Goal: Task Accomplishment & Management: Complete application form

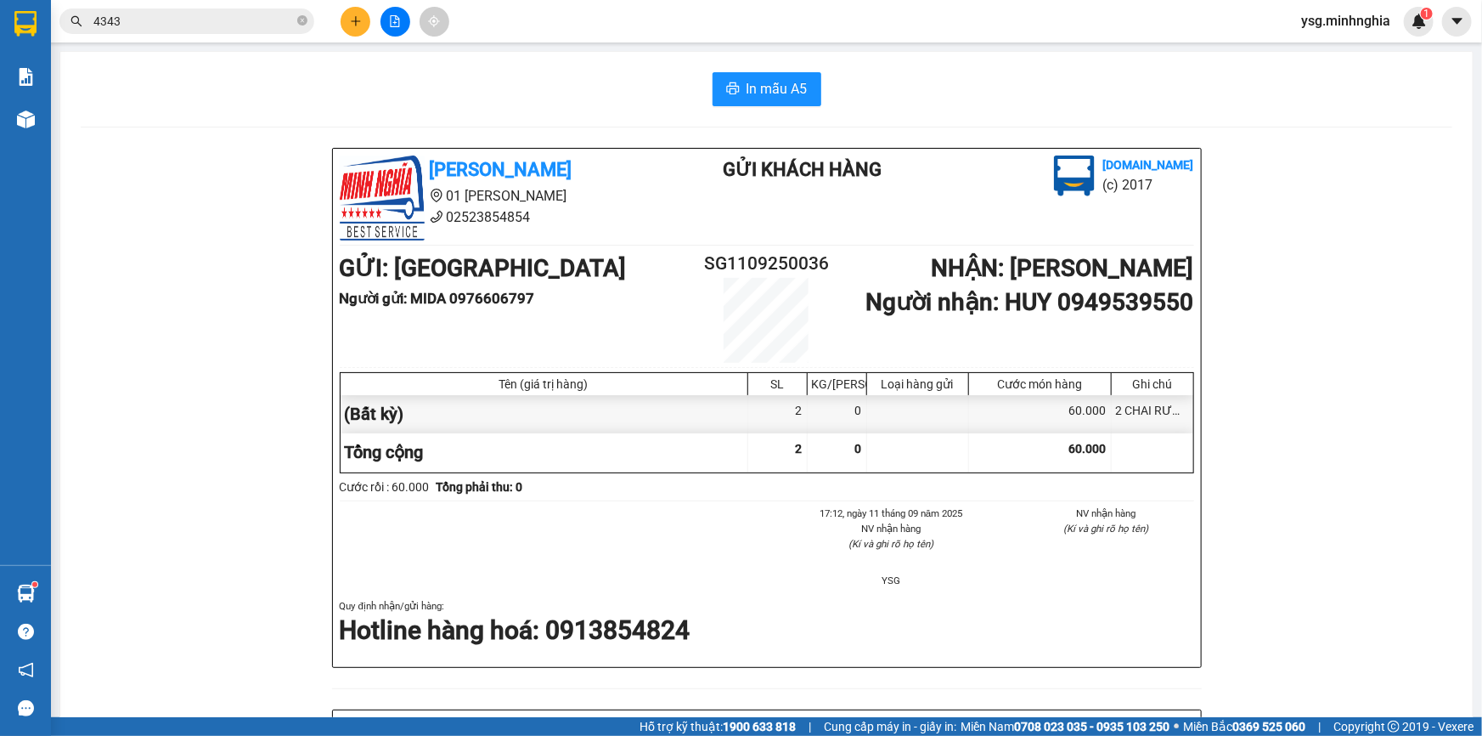
click at [358, 29] on button at bounding box center [356, 22] width 30 height 30
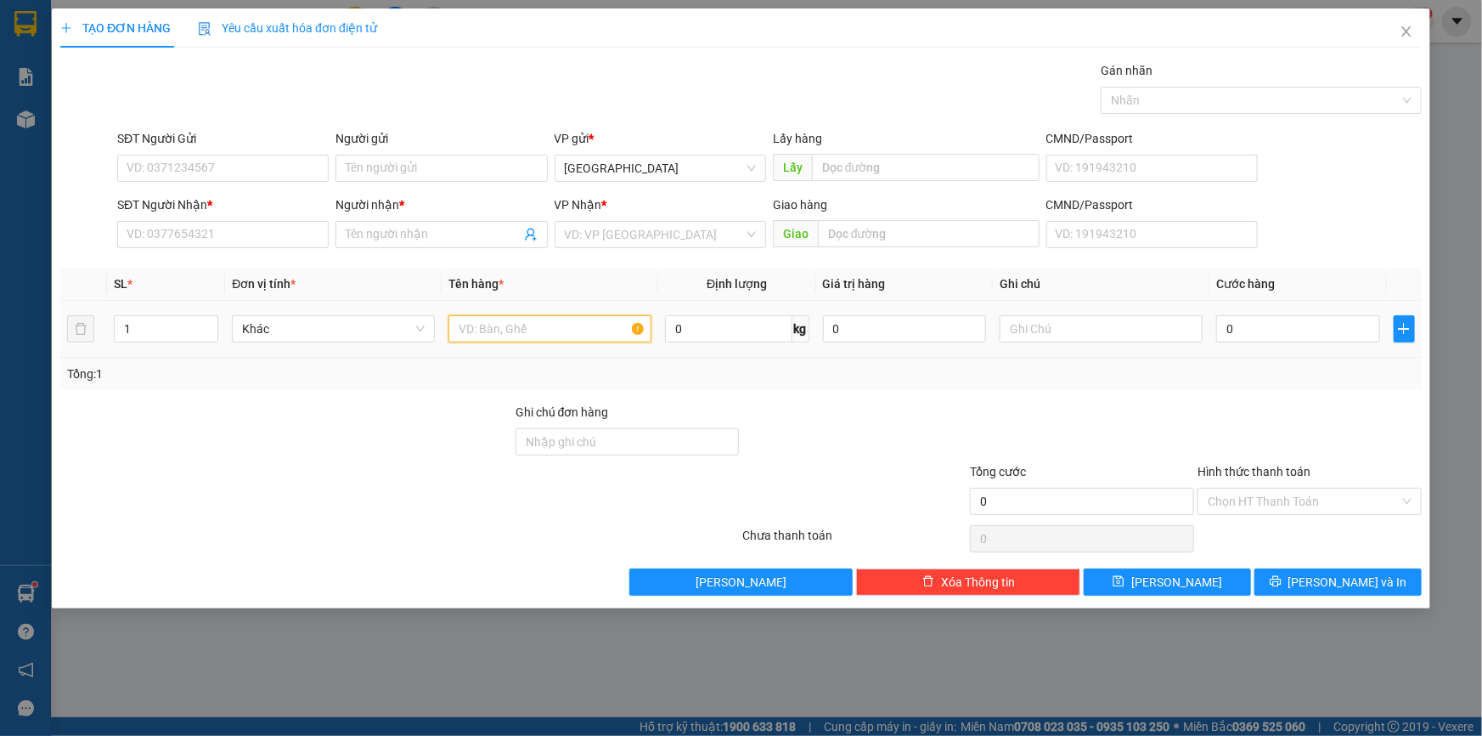
click at [567, 330] on input "text" at bounding box center [549, 328] width 203 height 27
click at [1140, 330] on input "text" at bounding box center [1101, 328] width 203 height 27
paste input "ÙNG"
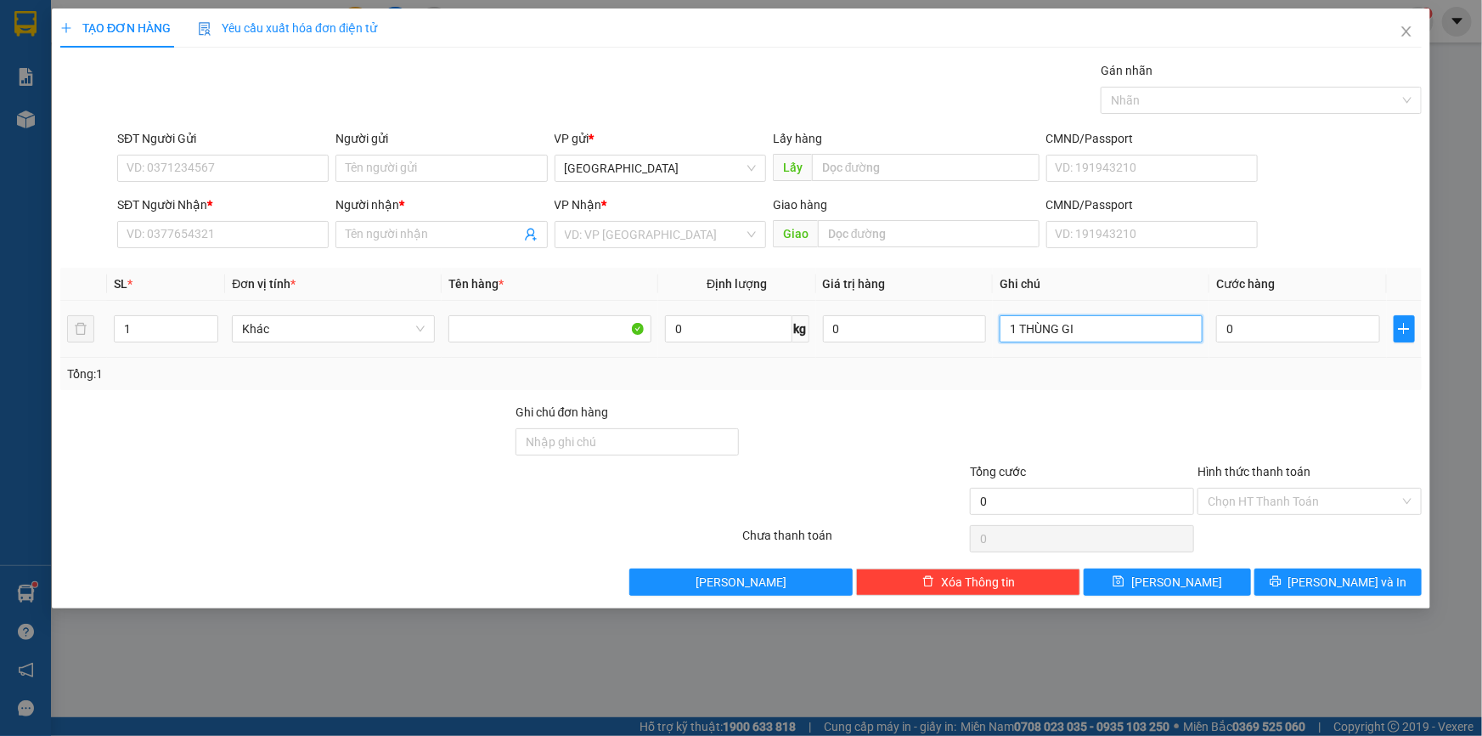
paste input "Â"
paste input "ẤY"
type input "1 THÙNG GIẤY"
click at [176, 223] on input "SĐT Người Nhận *" at bounding box center [222, 234] width 211 height 27
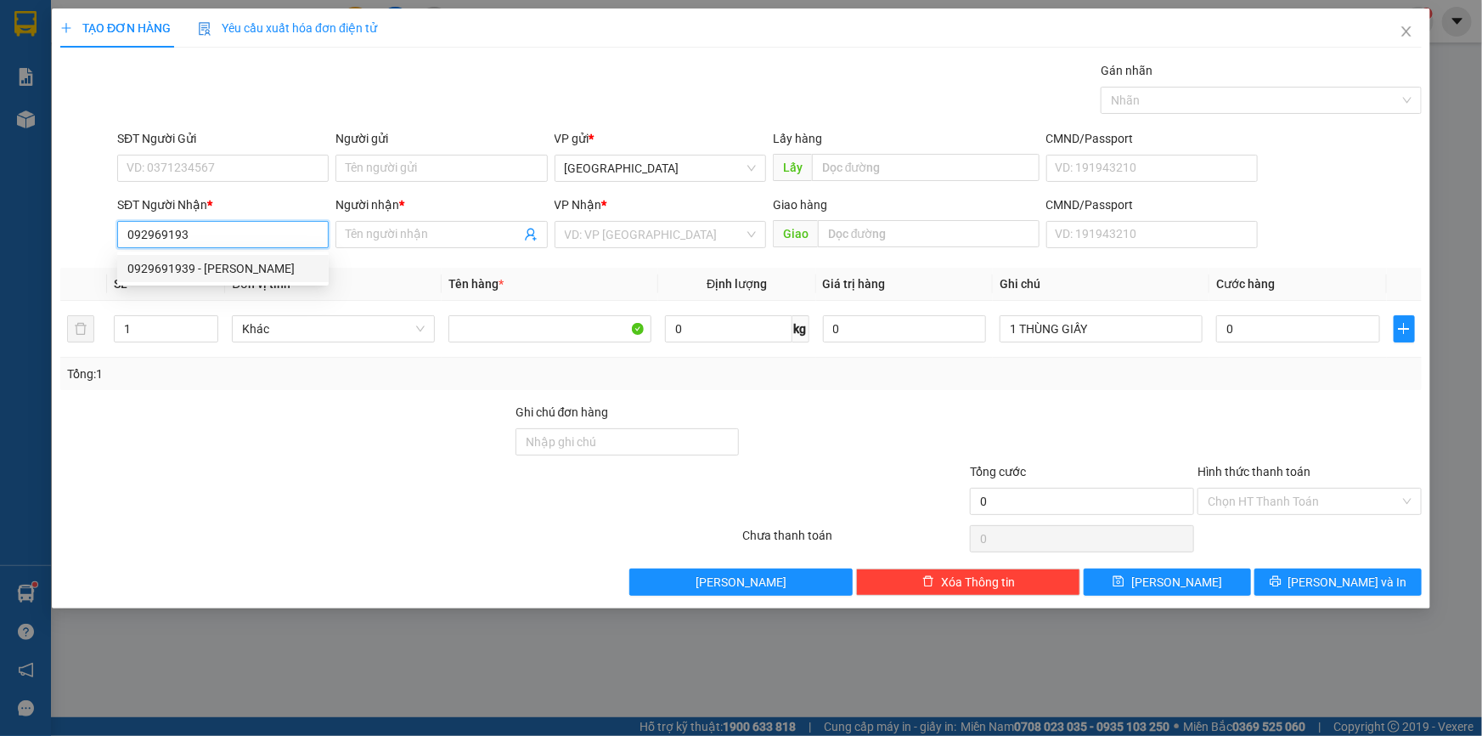
click at [178, 246] on input "092969193" at bounding box center [222, 234] width 211 height 27
click at [170, 268] on div "0929691939 - [PERSON_NAME]" at bounding box center [222, 268] width 191 height 19
type input "0929691939"
type input "VY"
type input "0929691939"
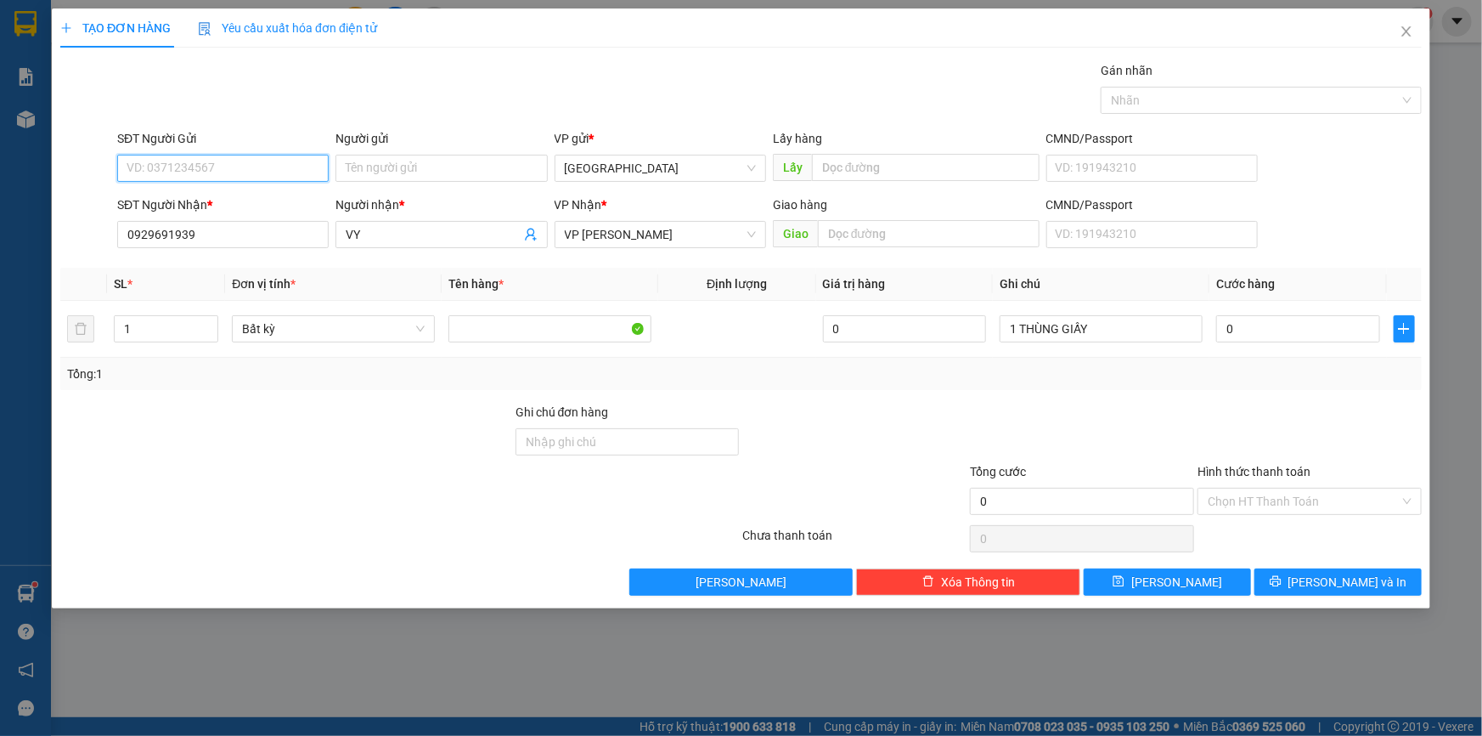
click at [221, 161] on input "SĐT Người Gửi" at bounding box center [222, 168] width 211 height 27
click at [1152, 335] on input "1 THÙNG GIẤY" at bounding box center [1101, 328] width 203 height 27
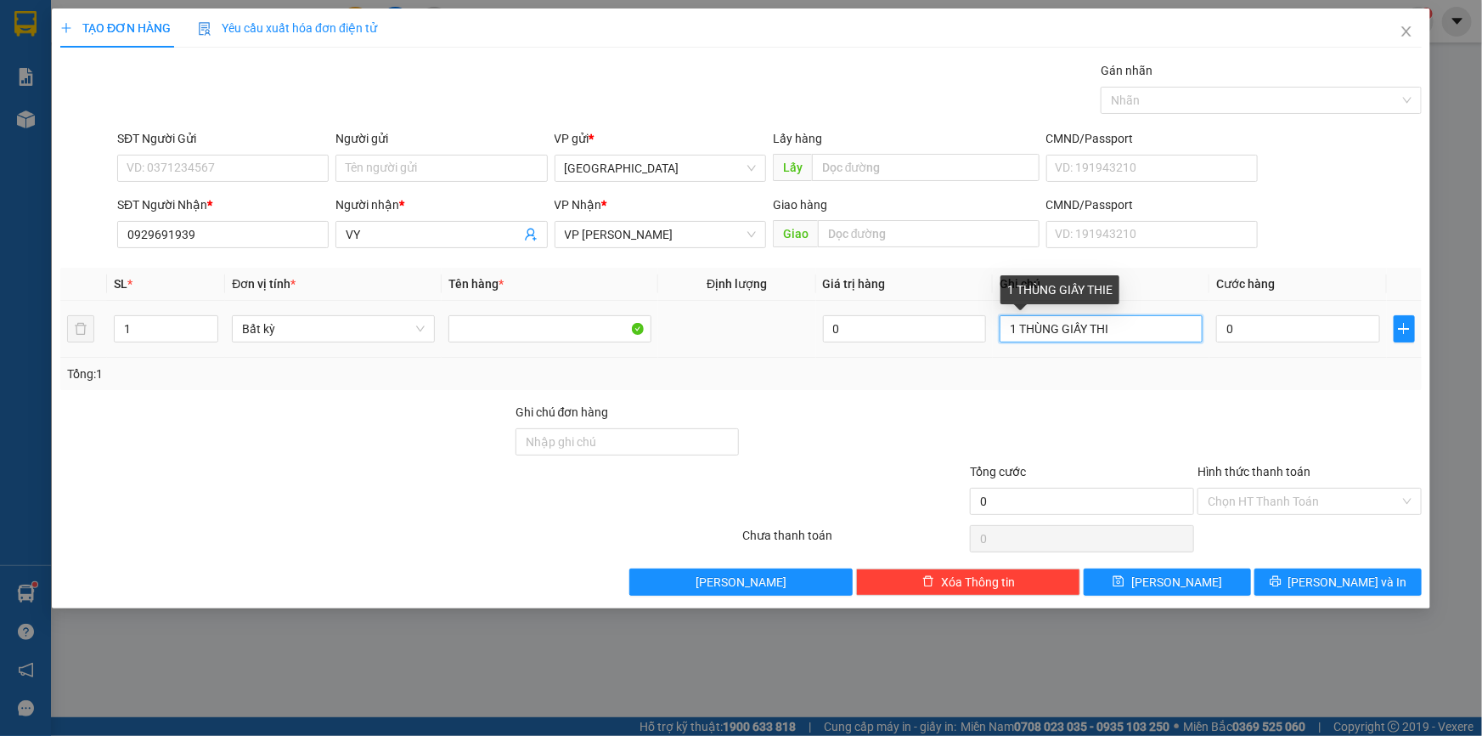
paste input "Ê"
paste input "ẾT"
paste input "Ị"
paste input "Đ"
paste input "IỆ"
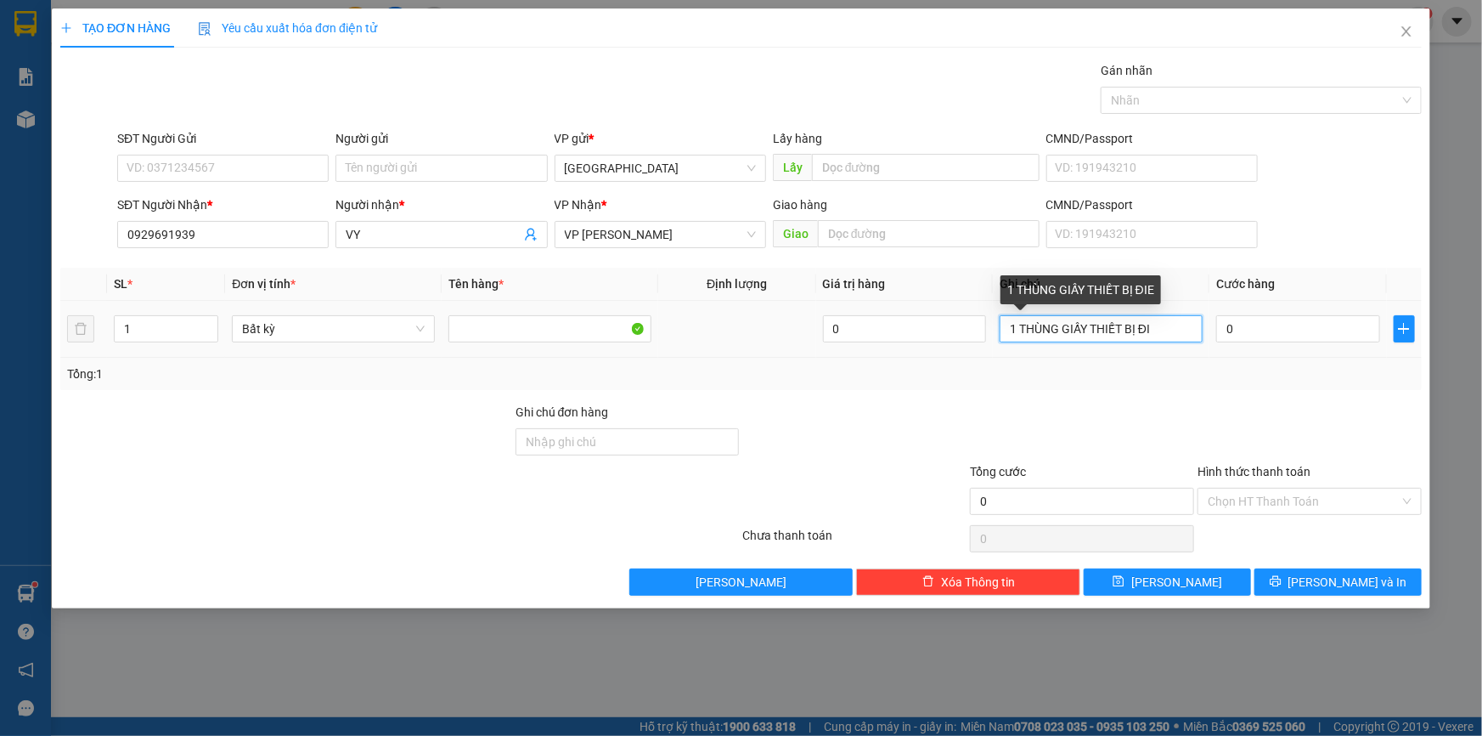
paste input "IỆ"
type input "1 THÙNG GIẤY THIẾT BỊ ĐIỆN"
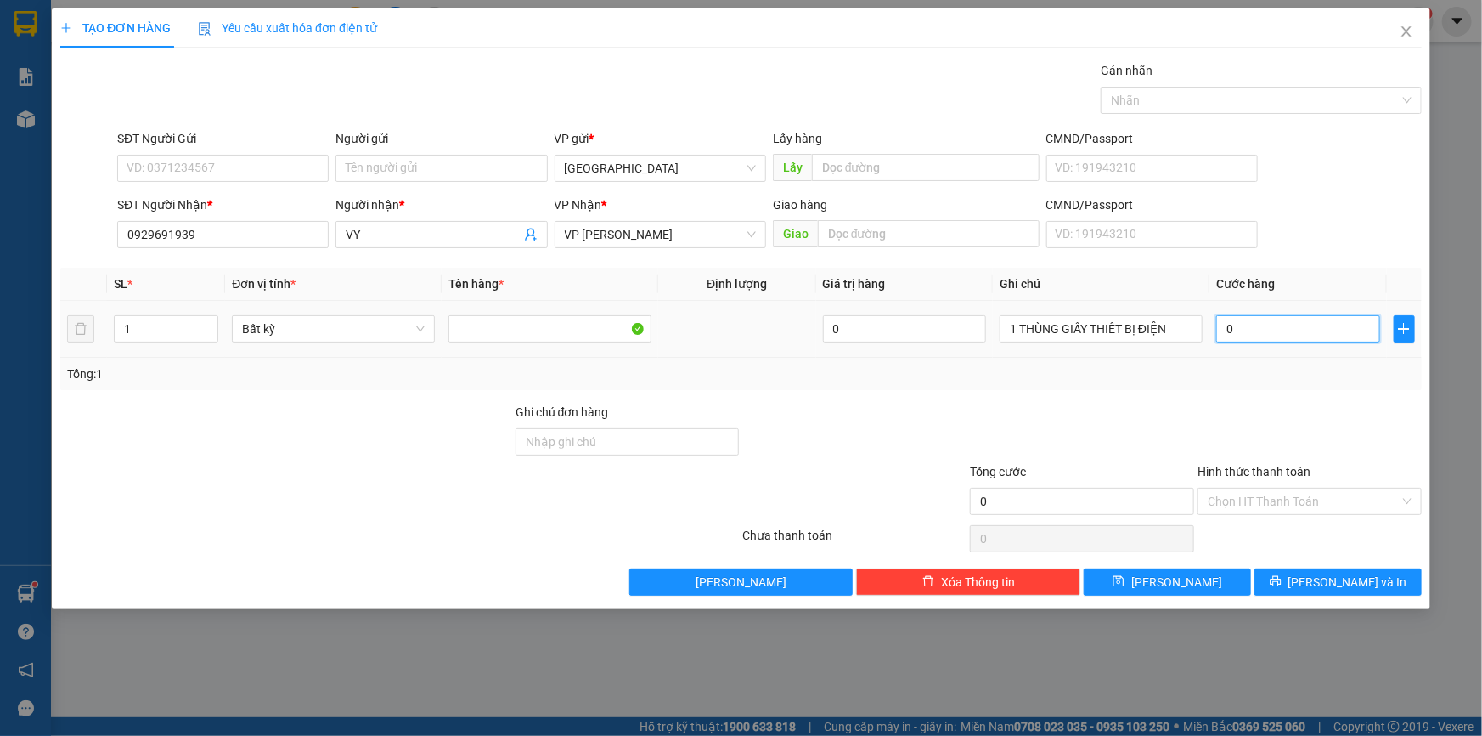
click at [1266, 323] on input "0" at bounding box center [1298, 328] width 164 height 27
type input "6"
type input "60"
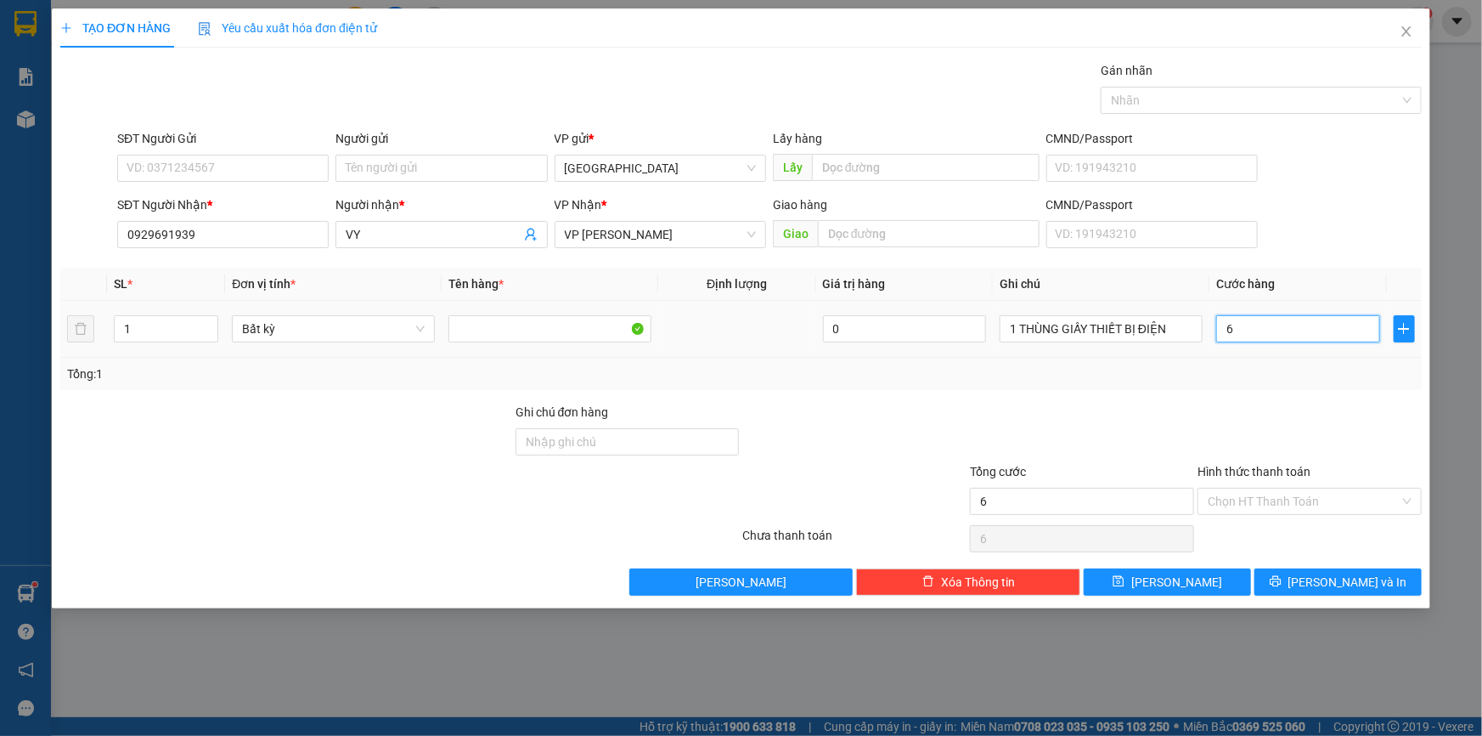
type input "60"
type input "60.000"
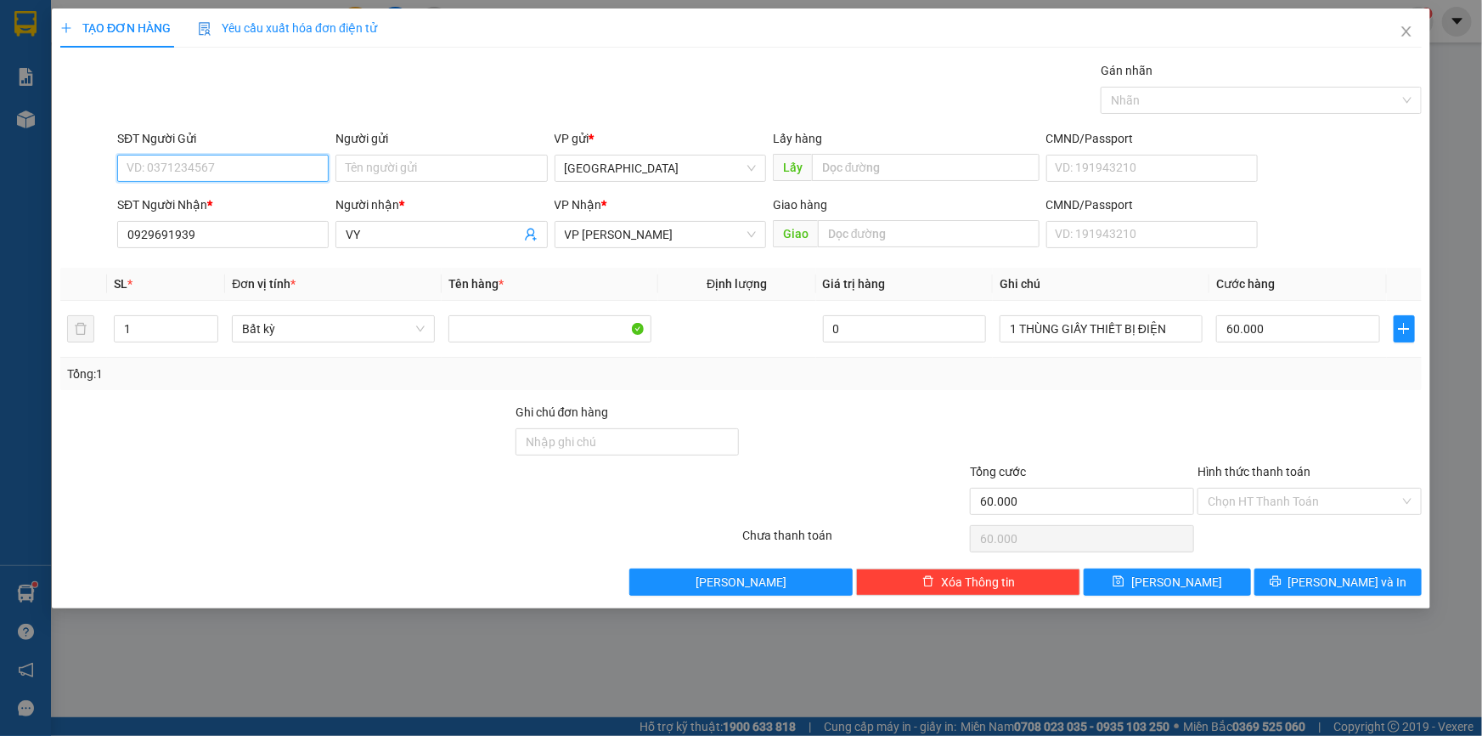
click at [306, 158] on input "SĐT Người Gửi" at bounding box center [222, 168] width 211 height 27
type input "0945101641"
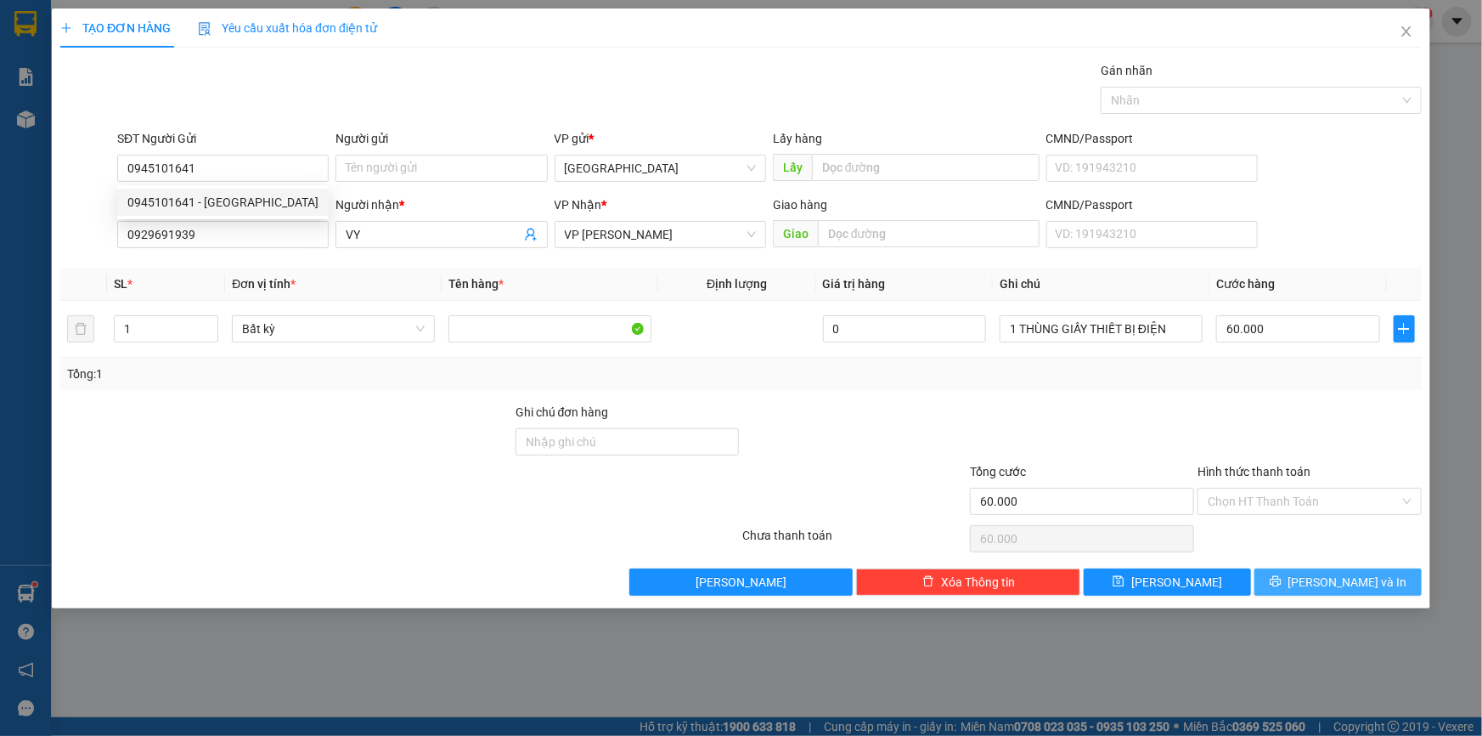
click at [1332, 582] on span "[PERSON_NAME] và In" at bounding box center [1348, 581] width 119 height 19
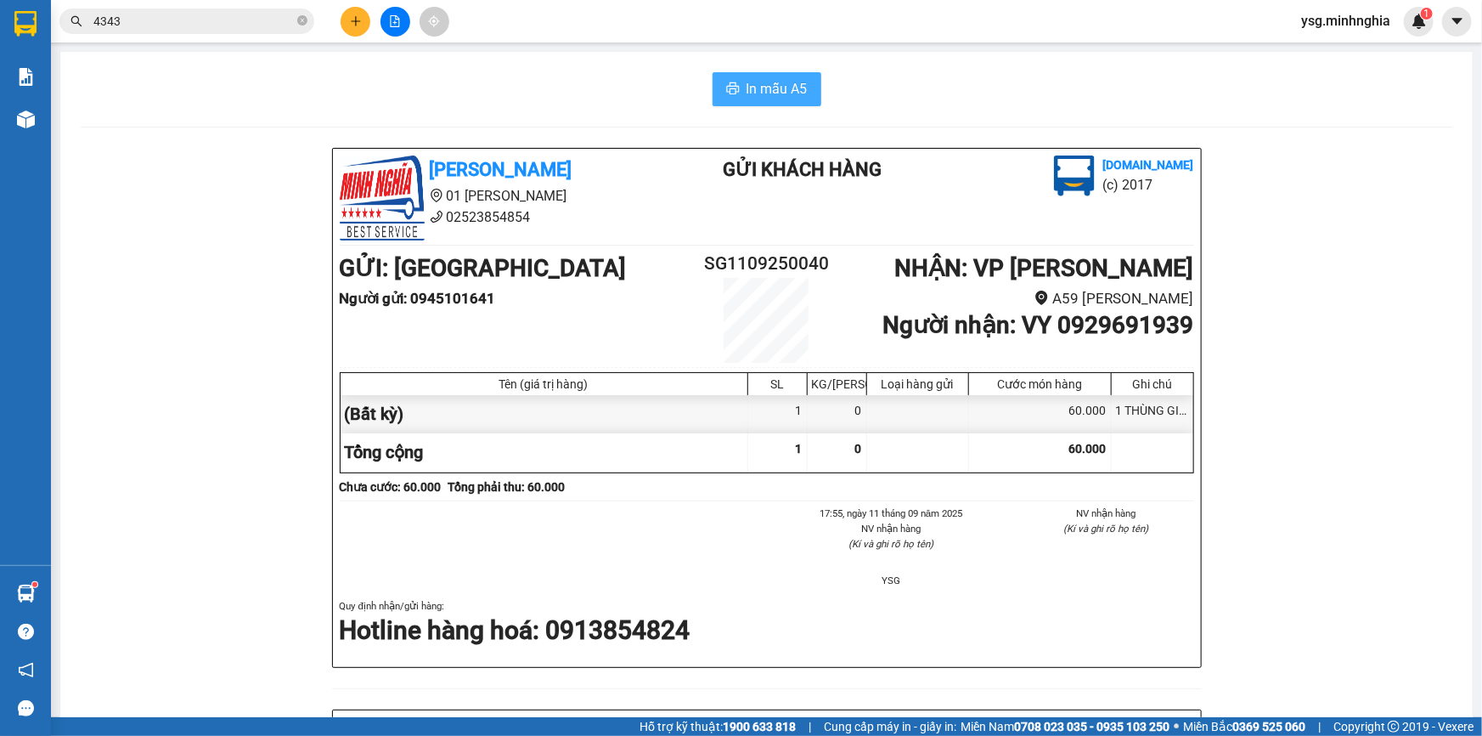
click at [753, 101] on button "In mẫu A5" at bounding box center [767, 89] width 109 height 34
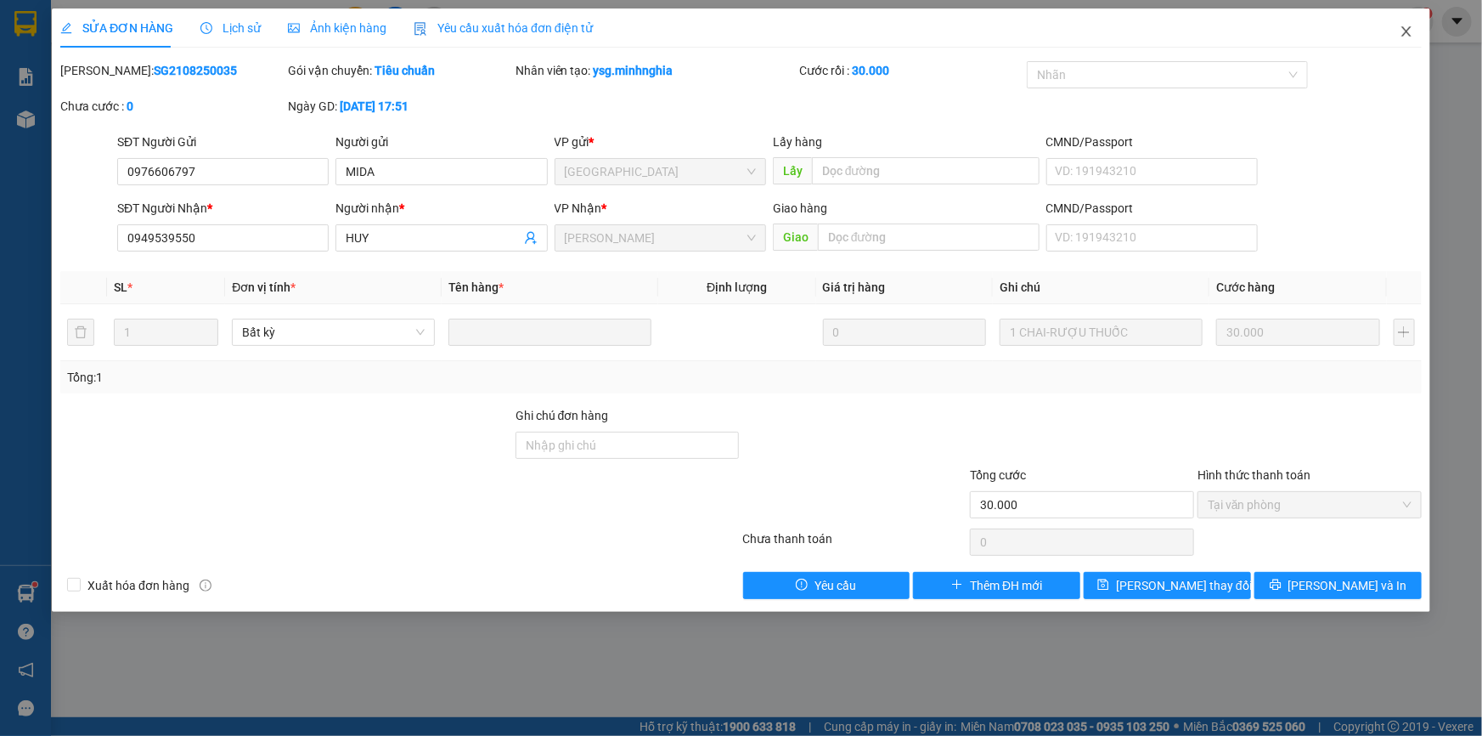
click at [1400, 26] on icon "close" at bounding box center [1407, 32] width 14 height 14
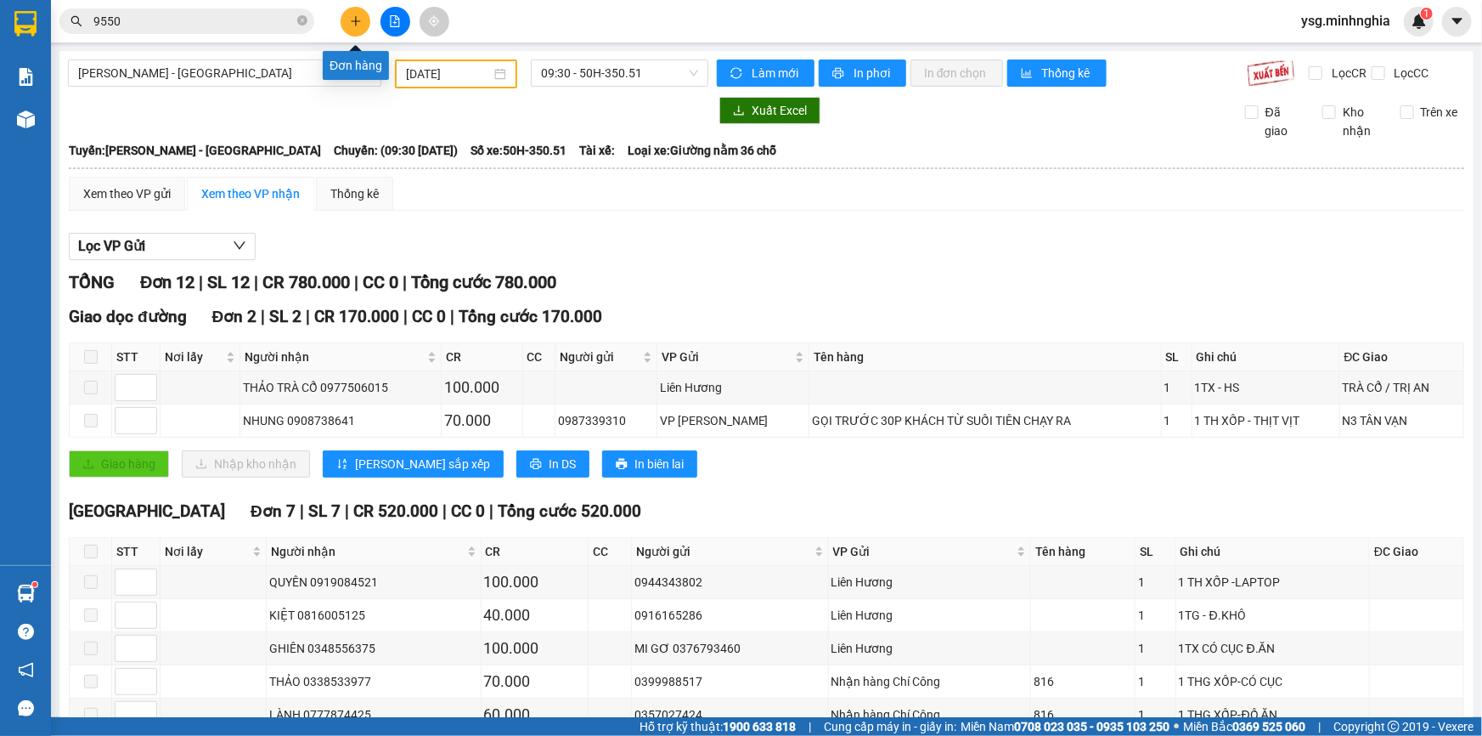
click at [354, 25] on icon "plus" at bounding box center [356, 21] width 12 height 12
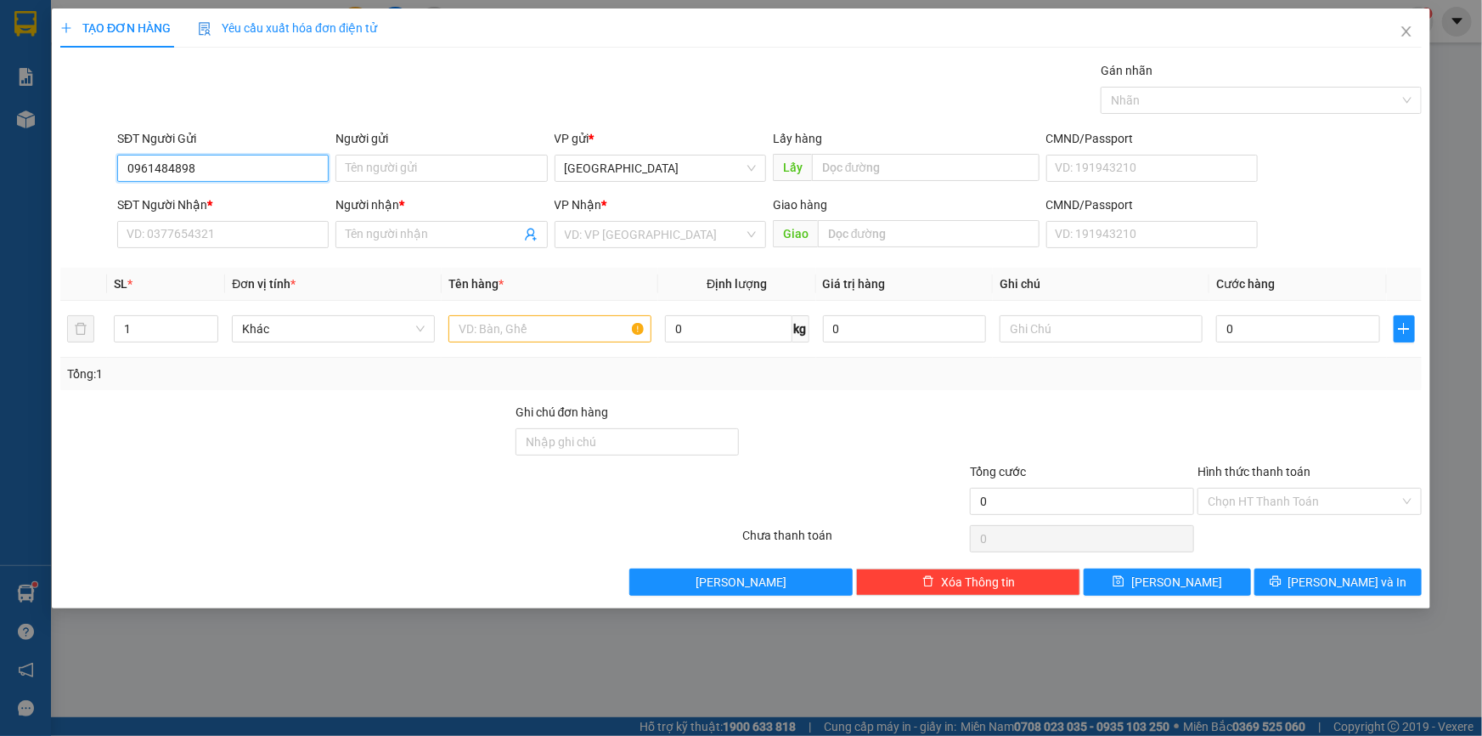
type input "0961484898"
click at [554, 326] on input "text" at bounding box center [549, 328] width 203 height 27
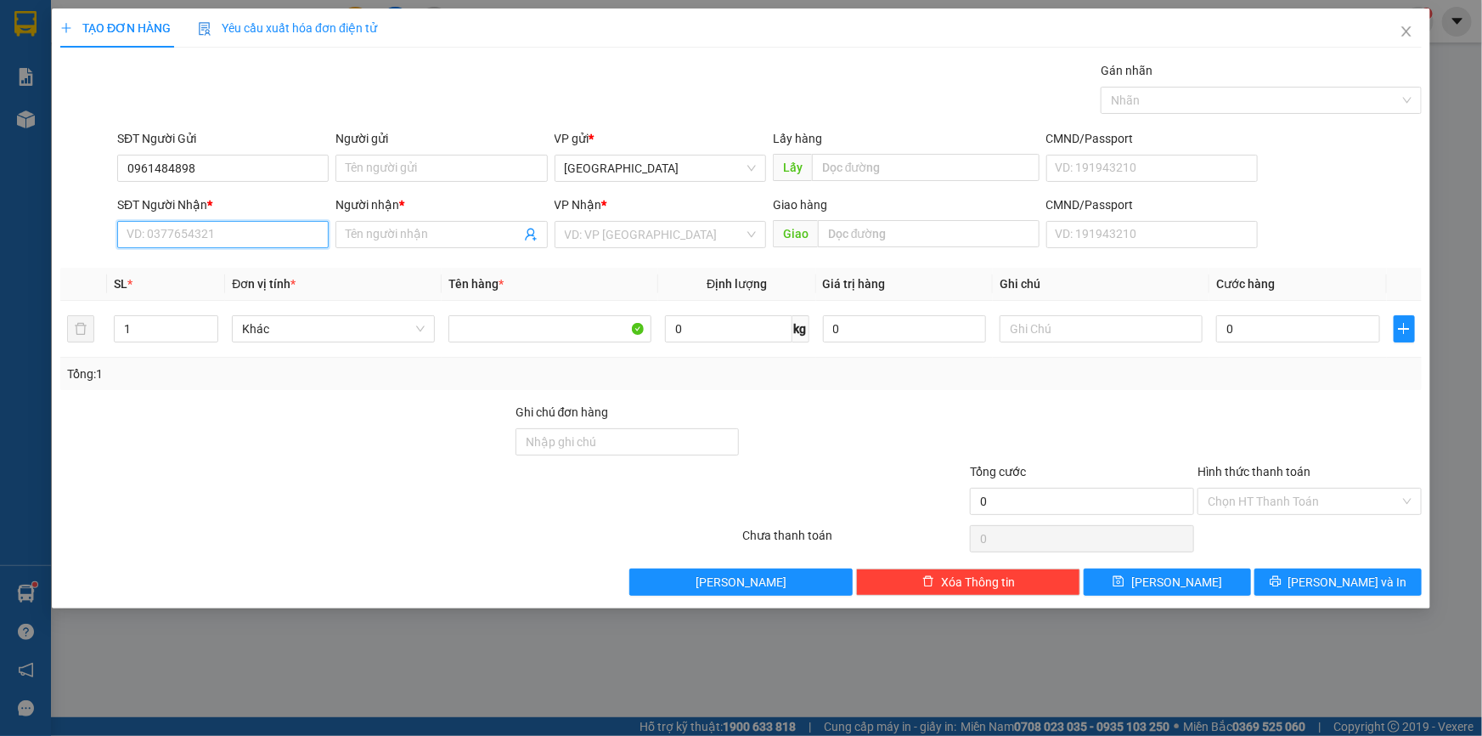
click at [194, 238] on input "SĐT Người Nhận *" at bounding box center [222, 234] width 211 height 27
type input "0935220184"
click at [419, 225] on input "Người nhận *" at bounding box center [433, 234] width 174 height 19
paste input "Ò"
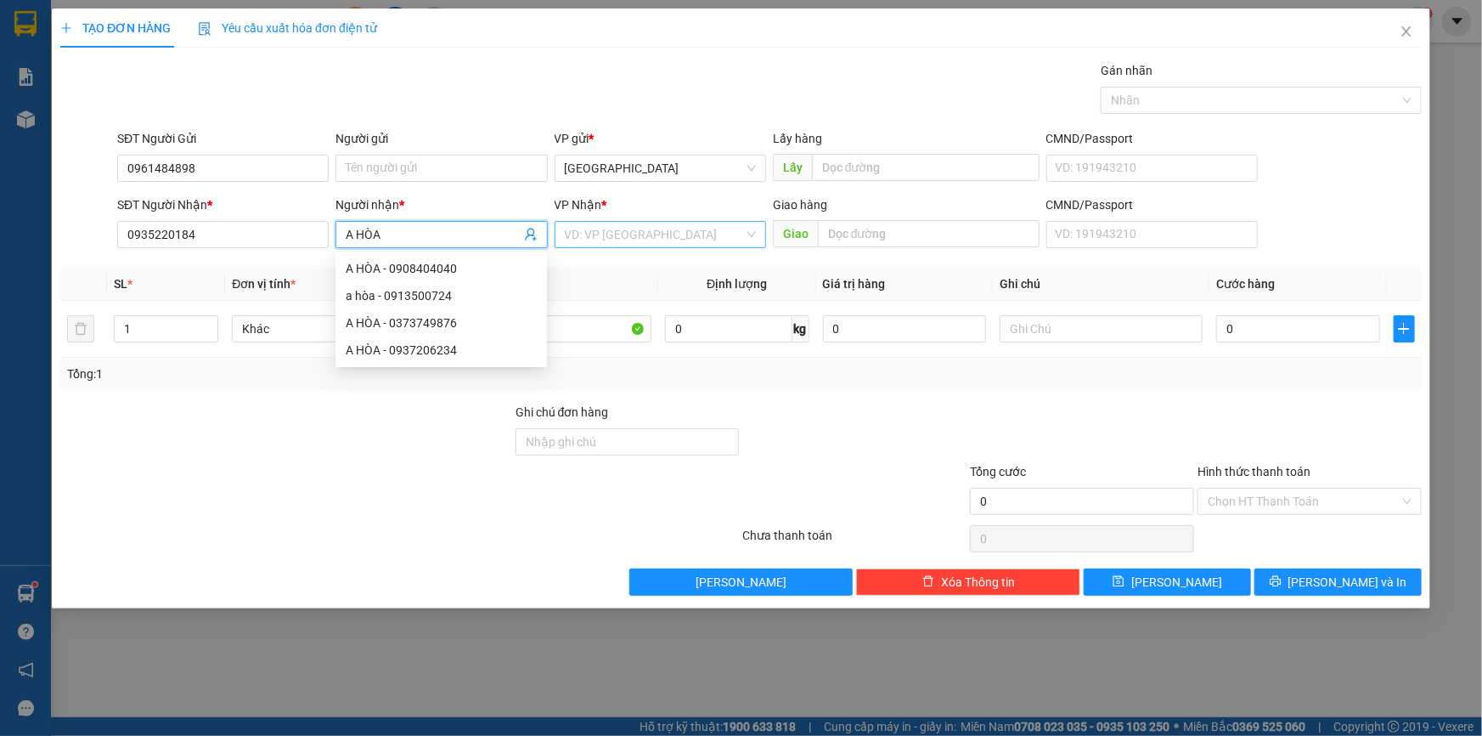
type input "A HÒA"
click at [652, 225] on input "search" at bounding box center [654, 234] width 179 height 25
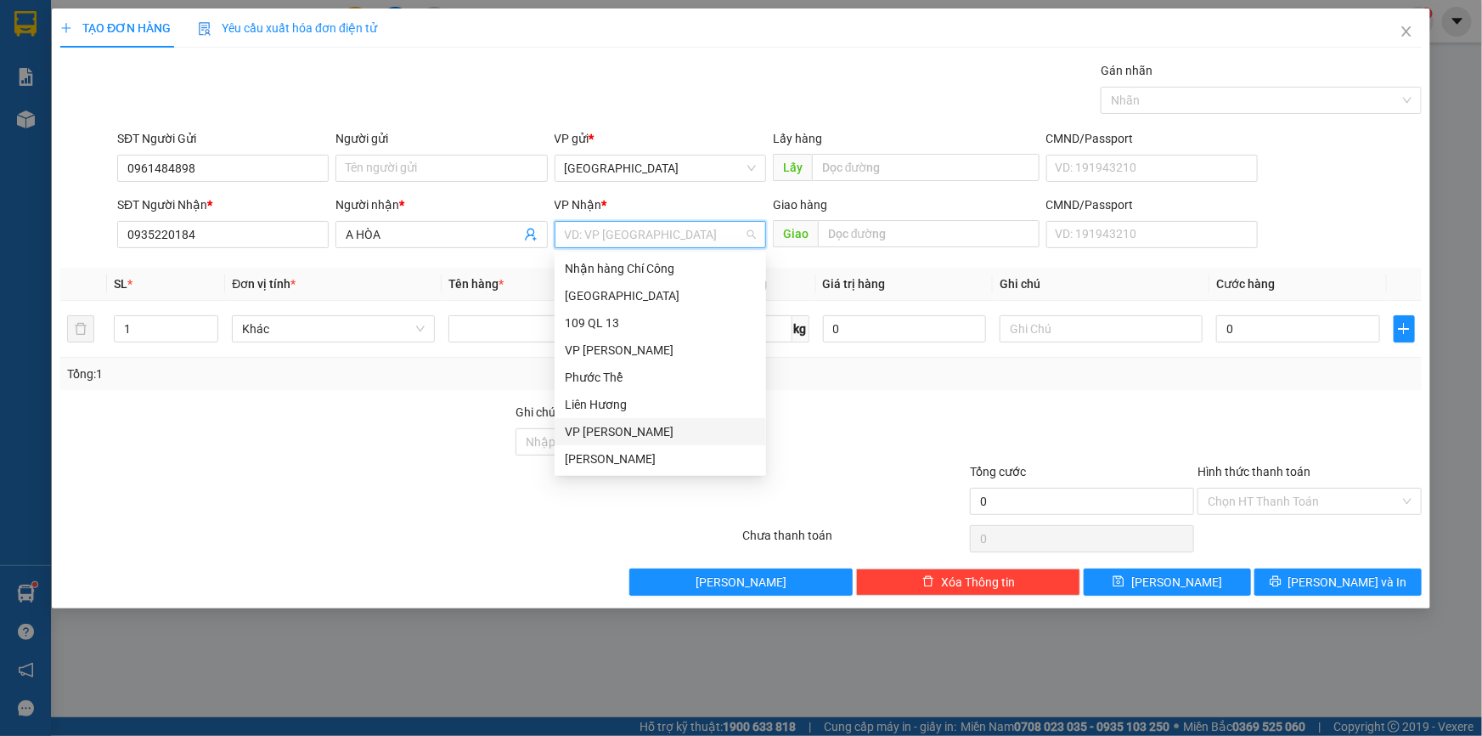
click at [627, 420] on div "VP [PERSON_NAME]" at bounding box center [660, 431] width 211 height 27
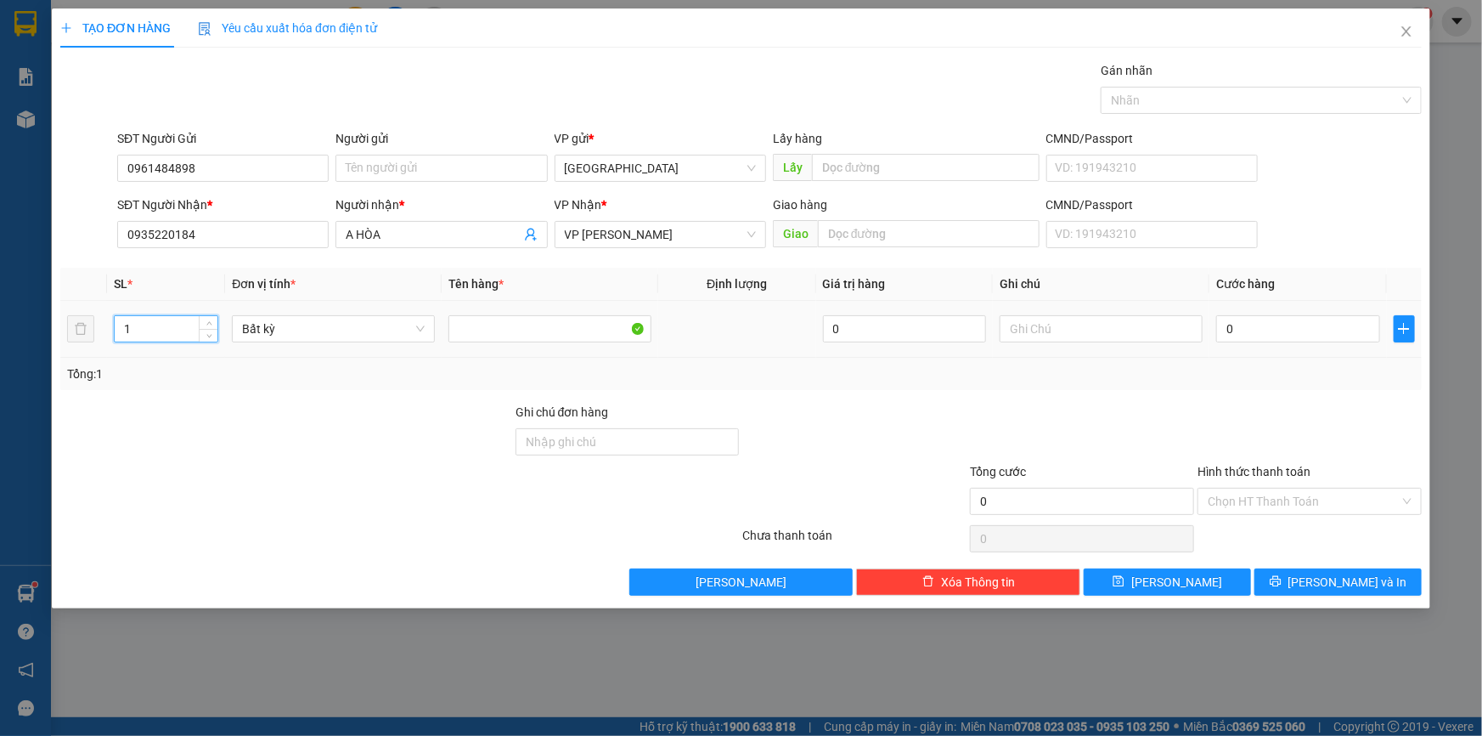
drag, startPoint x: 178, startPoint y: 331, endPoint x: 14, endPoint y: 333, distance: 164.8
click at [14, 333] on div "TẠO ĐƠN HÀNG Yêu cầu xuất hóa đơn điện tử Transit Pickup Surcharge Ids Transit …" at bounding box center [741, 368] width 1482 height 736
type input "6"
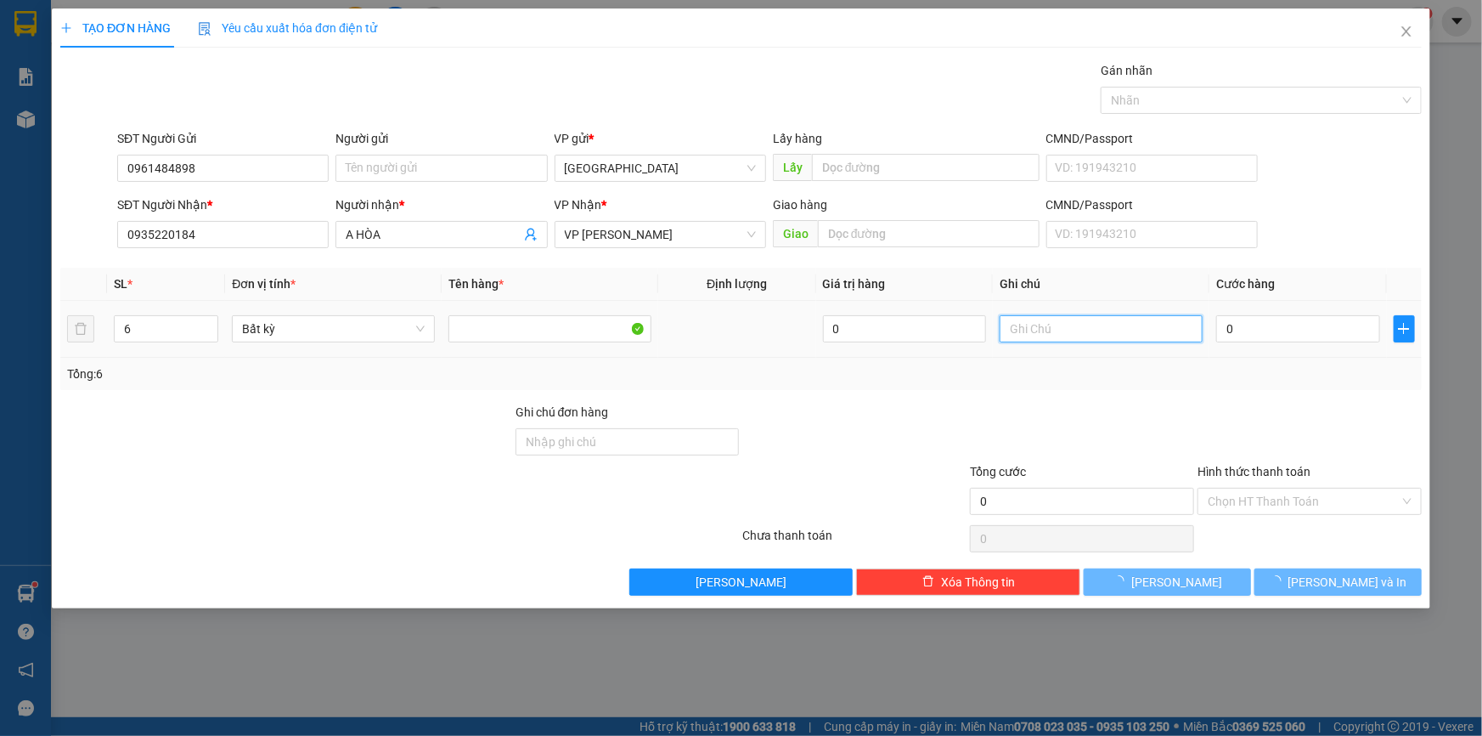
click at [1020, 338] on input "text" at bounding box center [1101, 328] width 203 height 27
paste input "Ẩ"
paste input "ƯƠ"
paste input "ỚC"
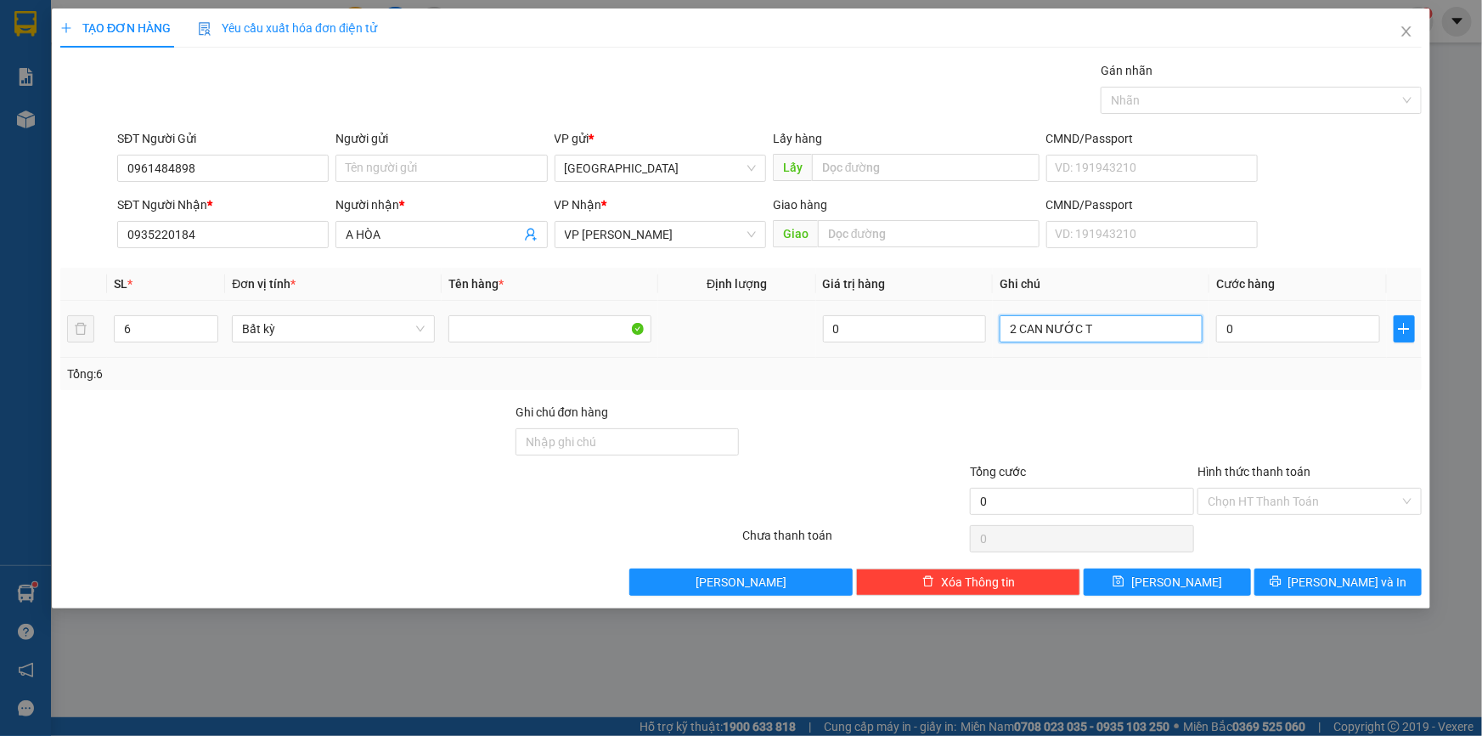
paste input "Ẩ"
paste input "Ư"
paste input "Ử"
paste input "ÚM"
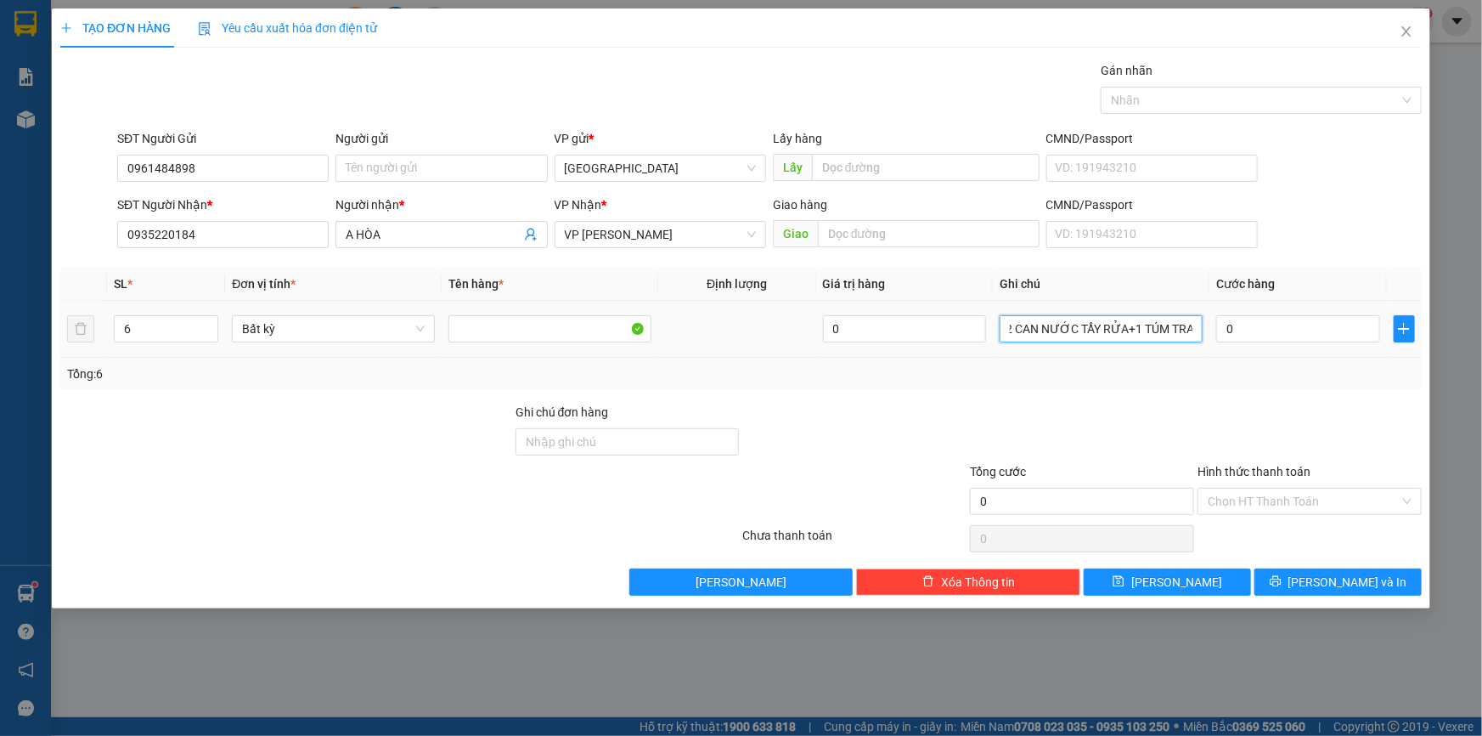
paste input "ĂN"
paste input "ẮNG"
paste input "Ị"
paste input "Ô"
paste input "ỒNG"
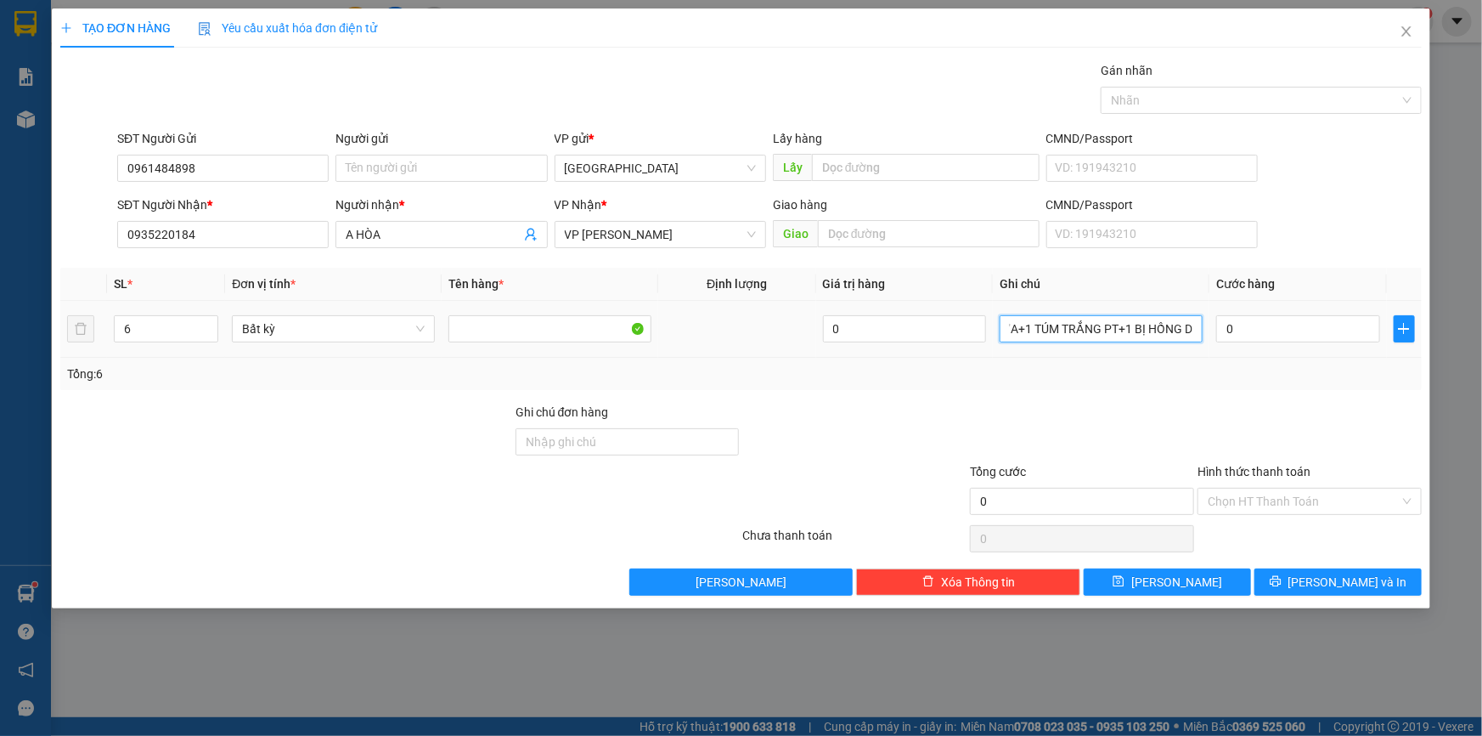
paste input "Đ"
paste input "Ô"
paste input "ỒNG"
paste input "Ô"
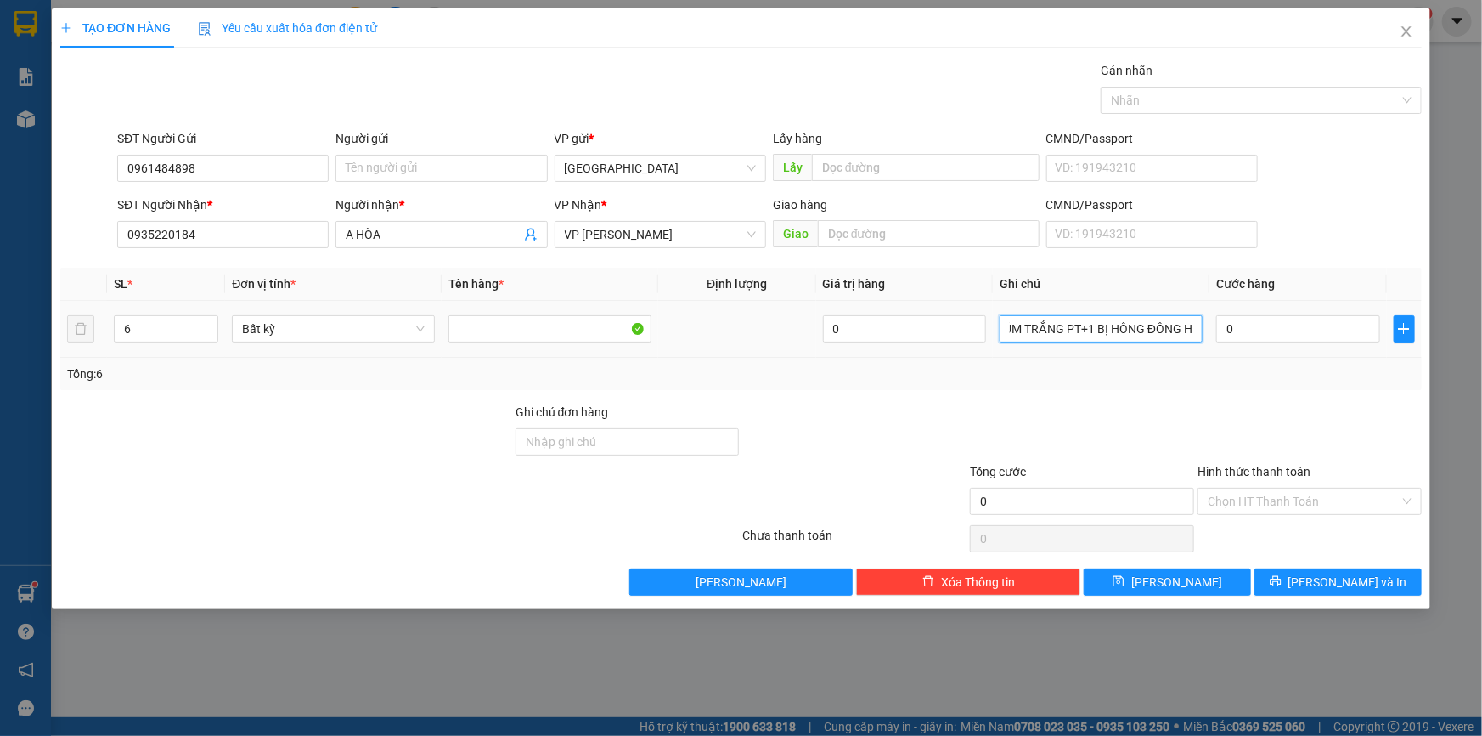
paste input "Ồ"
type input "2 CAN NƯỚC TẨY RỬA+1 TÚM TRẮNG PT+1 BỊ HỒN(ĐỒNG HỒ+GT)"
type input "5"
click at [204, 326] on span "Decrease Value" at bounding box center [208, 333] width 19 height 15
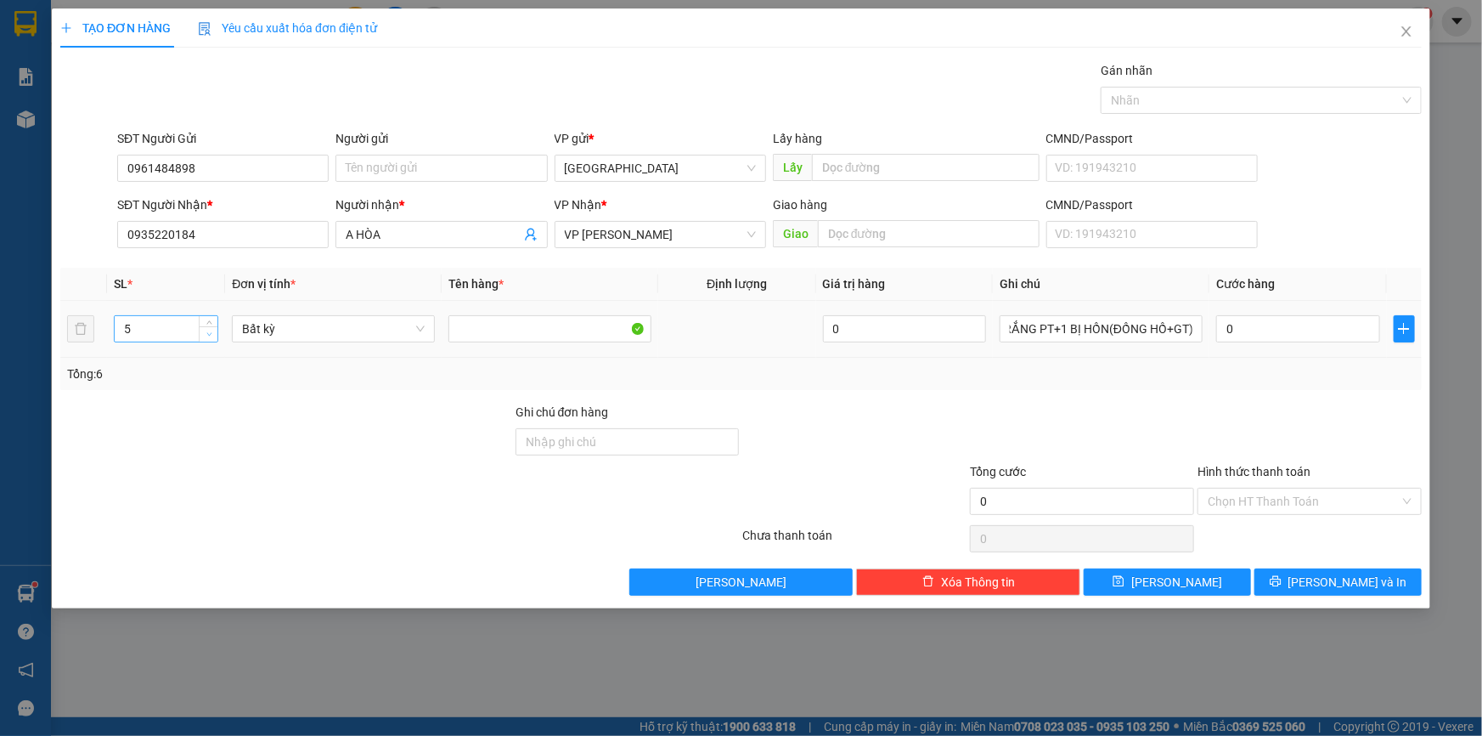
scroll to position [0, 0]
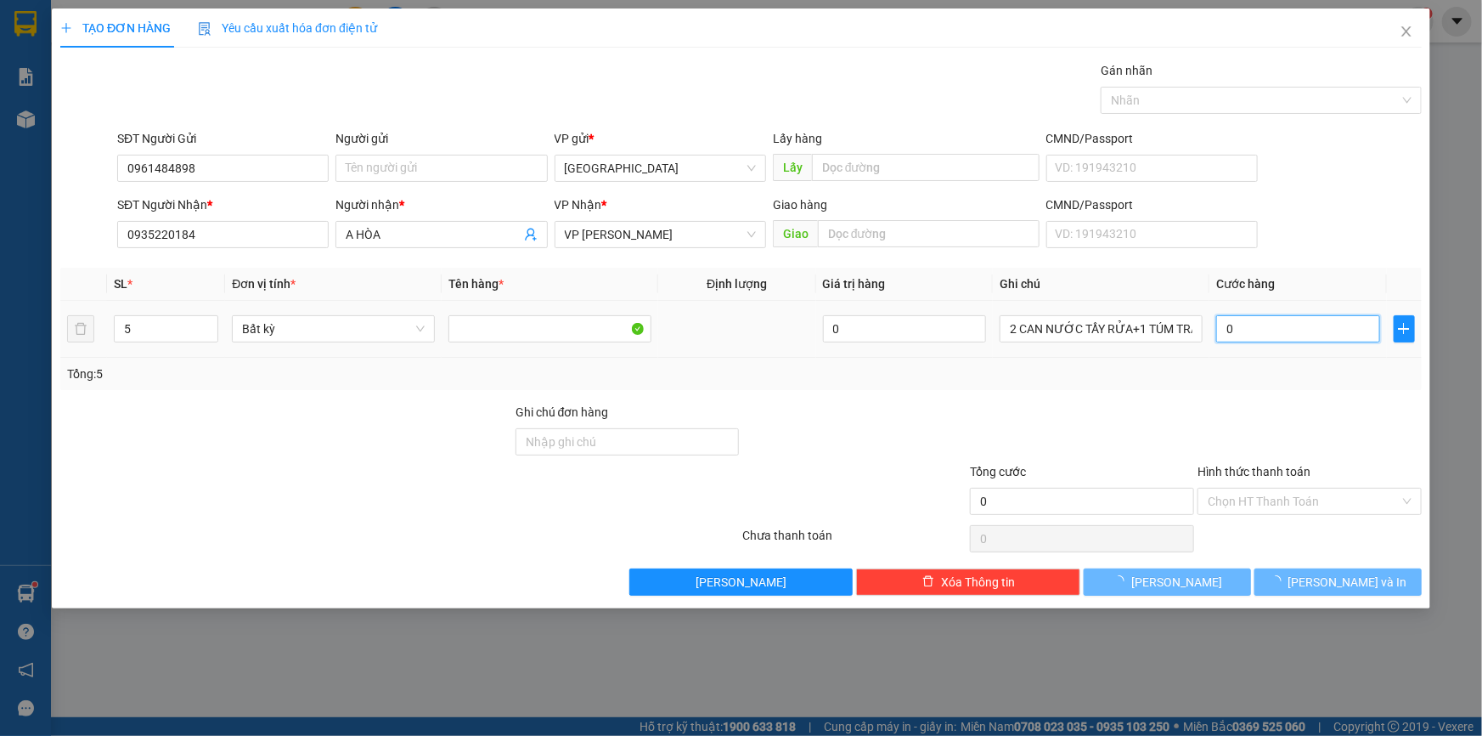
click at [1234, 321] on input "0" at bounding box center [1298, 328] width 164 height 27
type input "1"
type input "18"
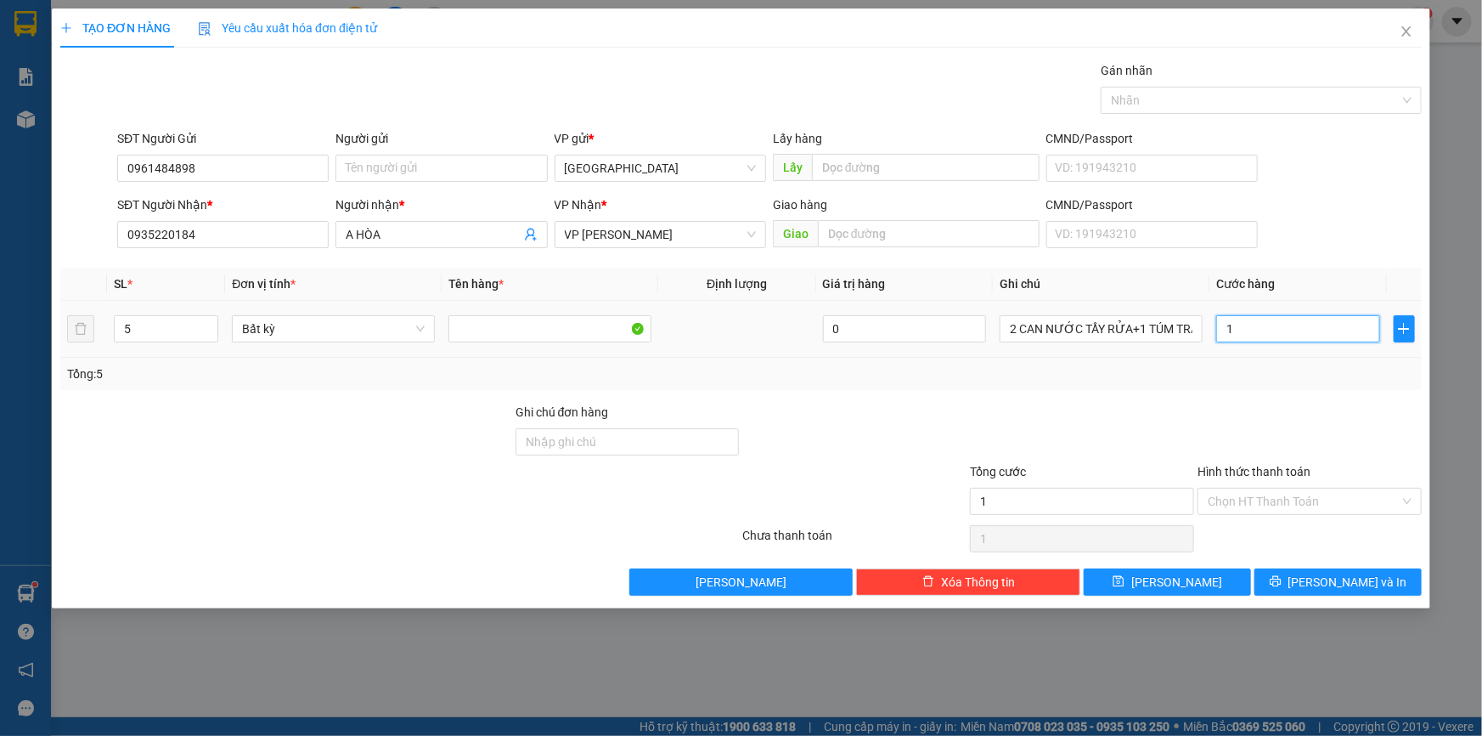
type input "18"
type input "180"
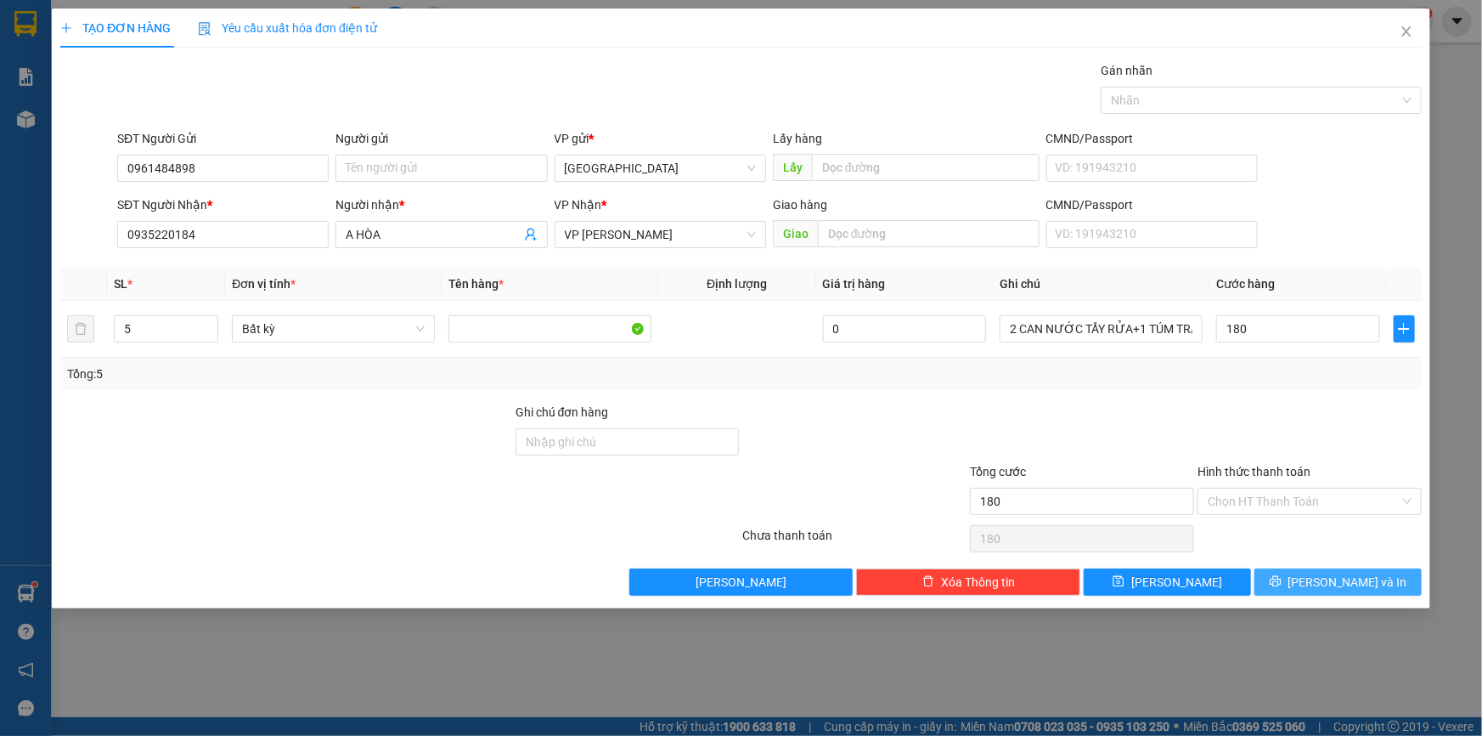
type input "180.000"
click at [1331, 574] on span "[PERSON_NAME] và In" at bounding box center [1348, 581] width 119 height 19
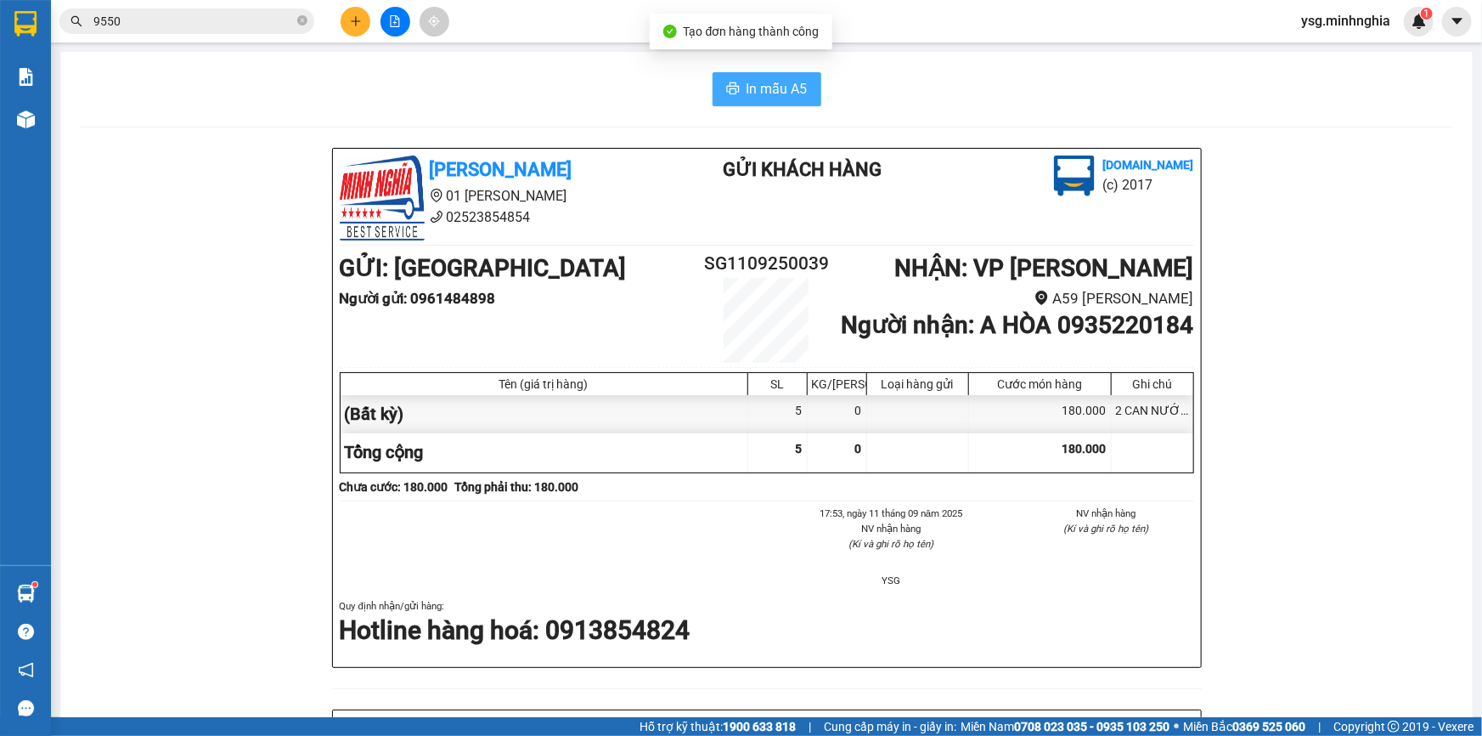
click at [729, 89] on icon "printer" at bounding box center [732, 88] width 13 height 12
